Goal: Obtain resource: Obtain resource

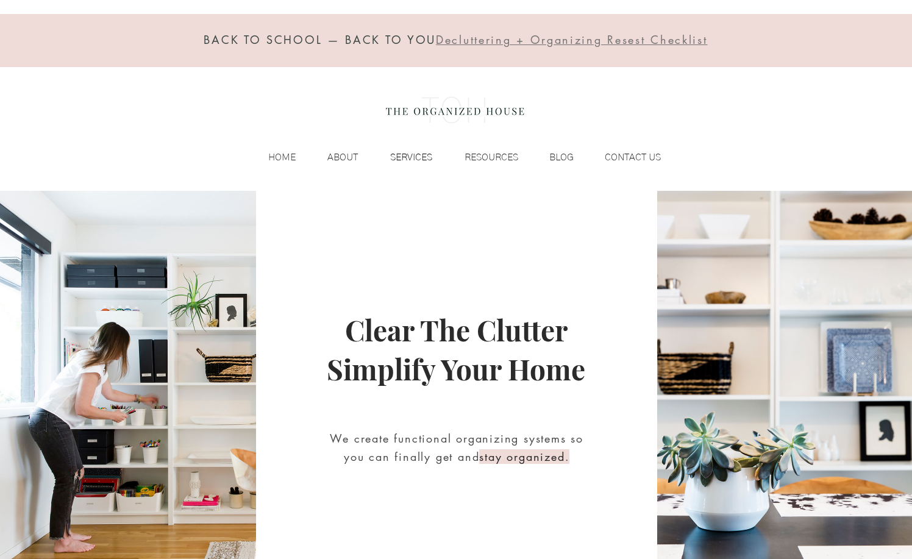
click at [413, 157] on p "SERVICES" at bounding box center [411, 157] width 54 height 18
click at [513, 41] on span "Decluttering + Organizing Resest Checklist" at bounding box center [571, 39] width 271 height 15
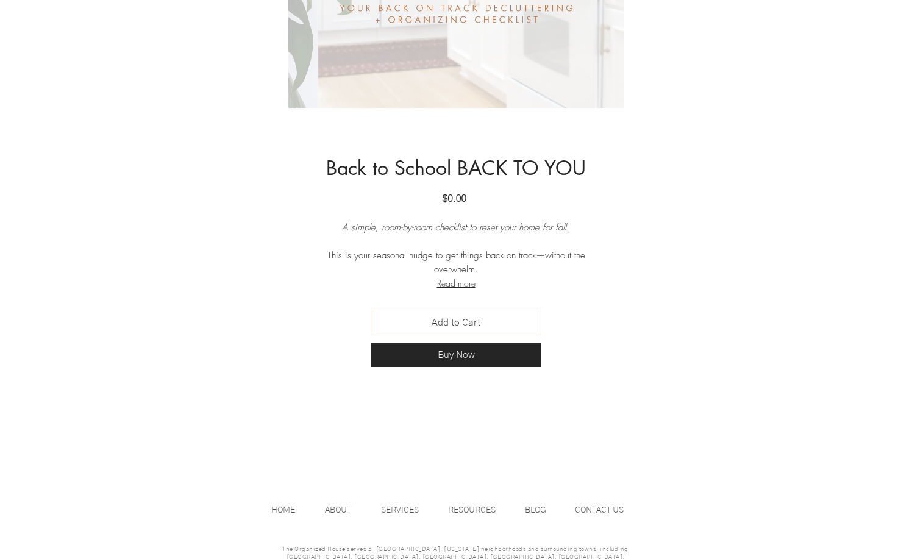
scroll to position [420, 0]
